Goal: Entertainment & Leisure: Consume media (video, audio)

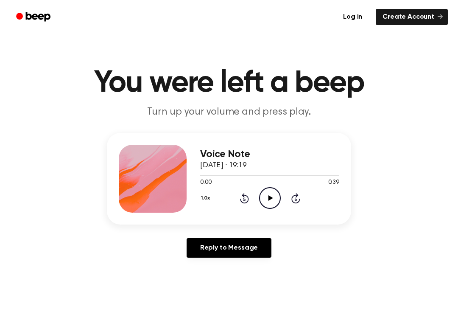
click at [268, 193] on icon "Play Audio" at bounding box center [270, 198] width 22 height 22
click at [268, 207] on icon "Play Audio" at bounding box center [270, 198] width 22 height 22
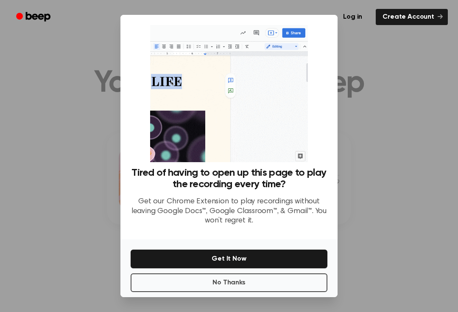
click at [205, 226] on p "Get our Chrome Extension to play recordings without leaving Google Docs™, Googl…" at bounding box center [229, 211] width 197 height 29
click at [205, 292] on button "No Thanks" at bounding box center [229, 282] width 197 height 19
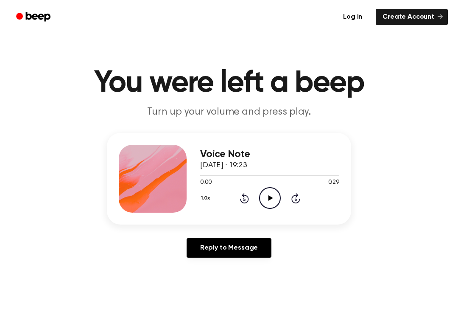
click at [272, 202] on icon "Play Audio" at bounding box center [270, 198] width 22 height 22
click at [273, 199] on icon "Play Audio" at bounding box center [270, 198] width 22 height 22
